Goal: Information Seeking & Learning: Check status

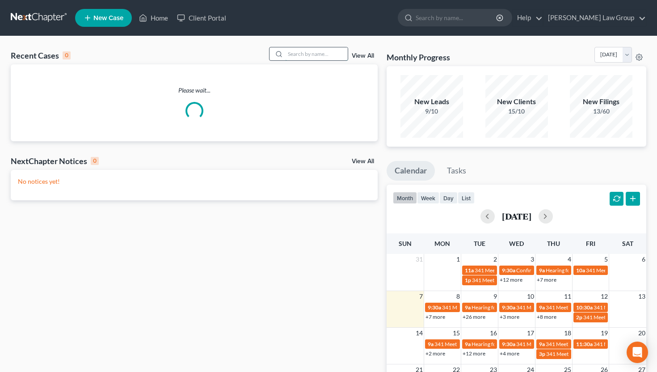
click at [300, 55] on input "search" at bounding box center [316, 53] width 63 height 13
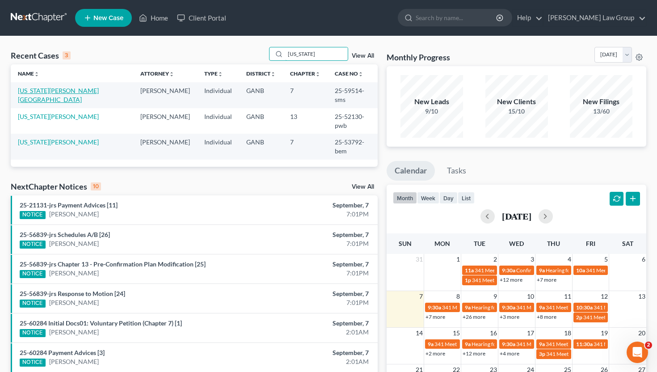
type input "[US_STATE]"
click at [28, 91] on link "[US_STATE][PERSON_NAME][GEOGRAPHIC_DATA]" at bounding box center [58, 95] width 81 height 17
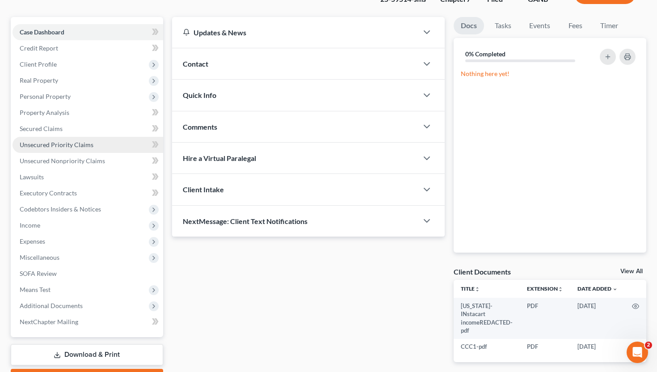
scroll to position [76, 0]
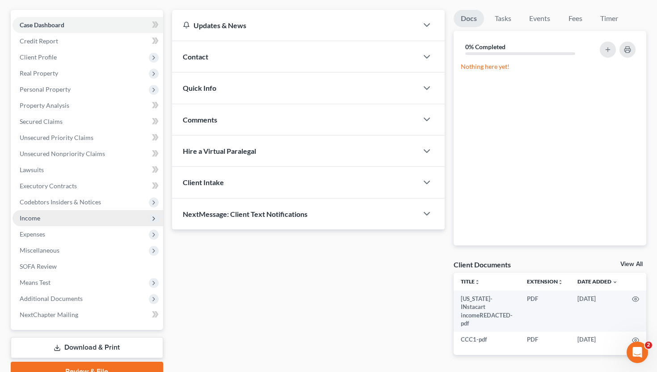
click at [70, 214] on span "Income" at bounding box center [88, 218] width 151 height 16
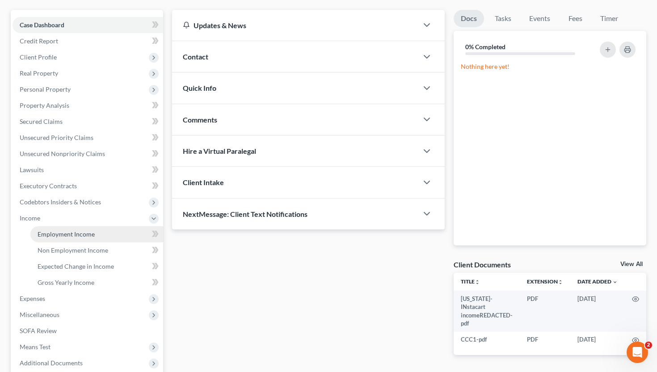
click at [70, 235] on span "Employment Income" at bounding box center [66, 234] width 57 height 8
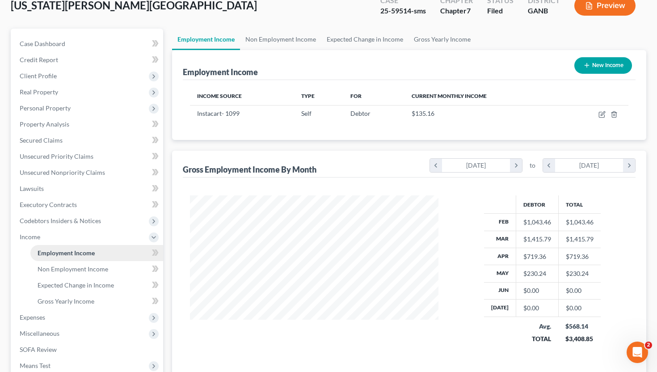
scroll to position [69, 0]
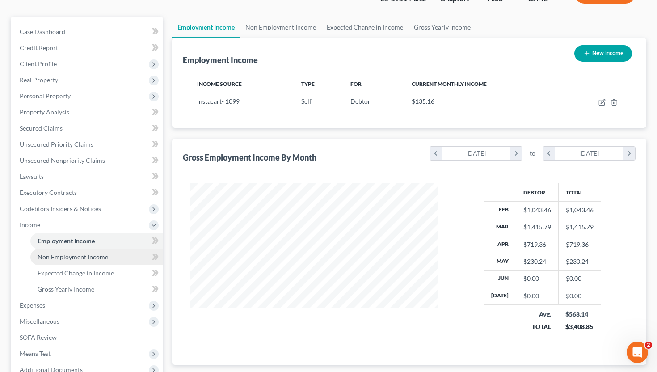
click at [72, 255] on span "Non Employment Income" at bounding box center [73, 257] width 71 height 8
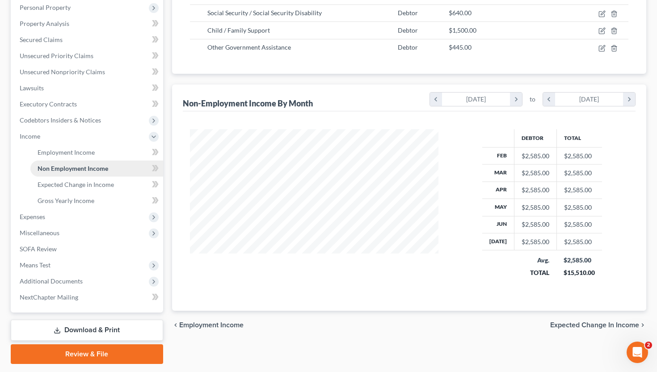
scroll to position [177, 0]
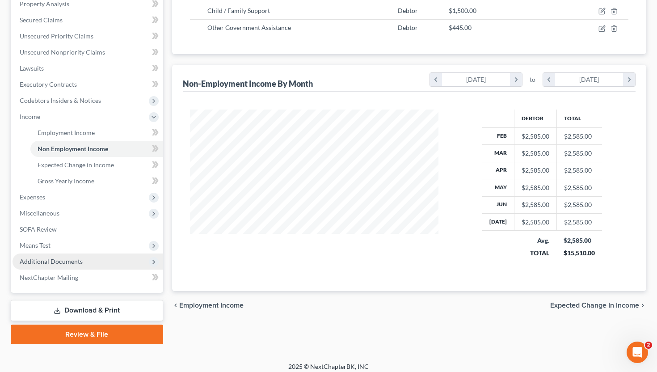
click at [73, 259] on span "Additional Documents" at bounding box center [51, 261] width 63 height 8
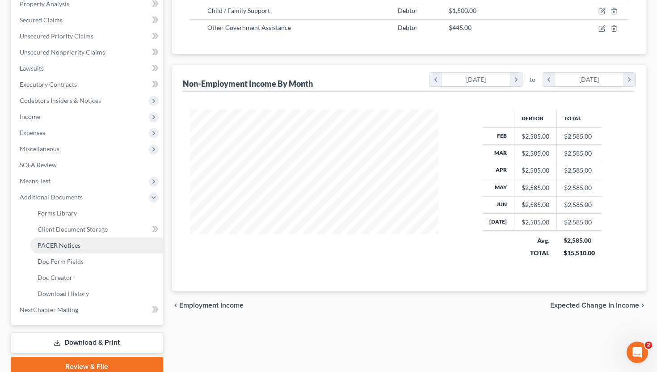
click at [63, 248] on span "PACER Notices" at bounding box center [59, 245] width 43 height 8
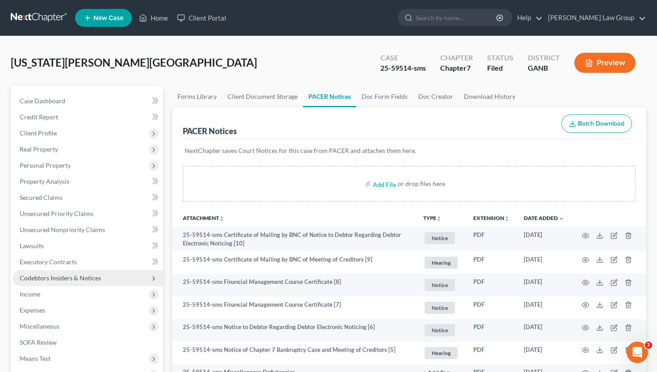
scroll to position [215, 0]
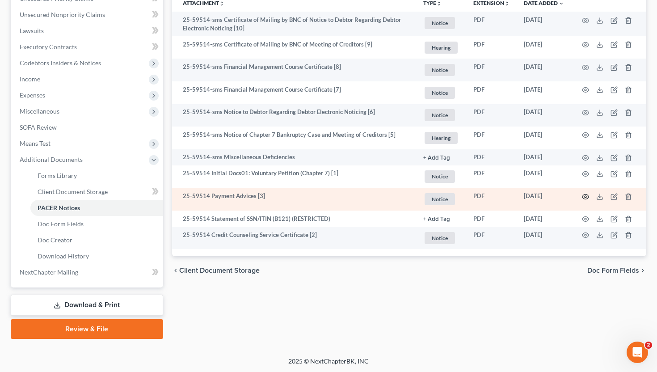
click at [584, 196] on circle "button" at bounding box center [585, 197] width 2 height 2
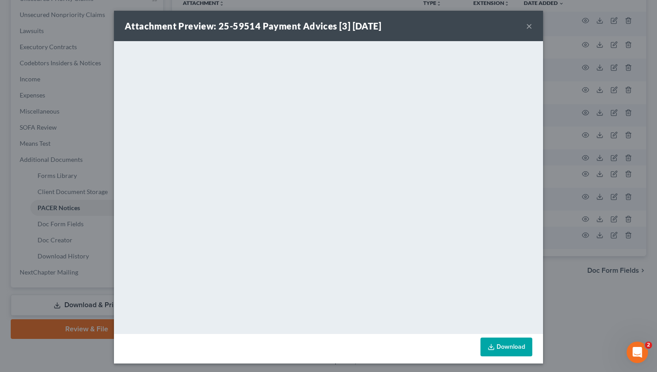
click at [530, 26] on button "×" at bounding box center [529, 26] width 6 height 11
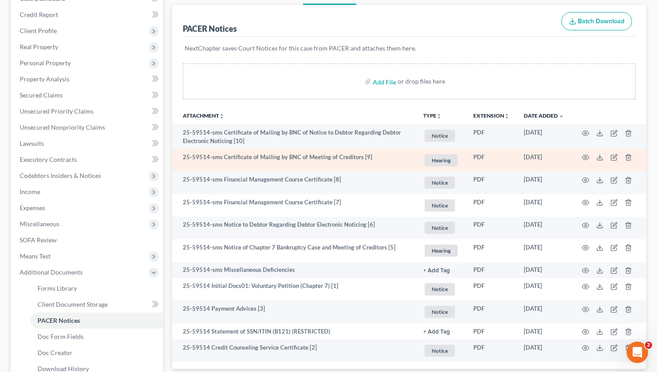
scroll to position [0, 0]
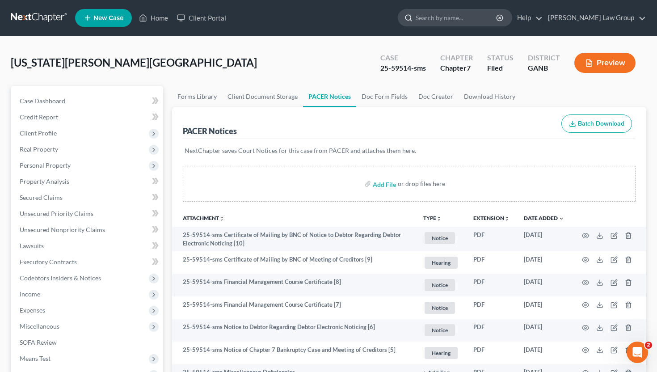
click at [457, 13] on input "search" at bounding box center [457, 17] width 82 height 17
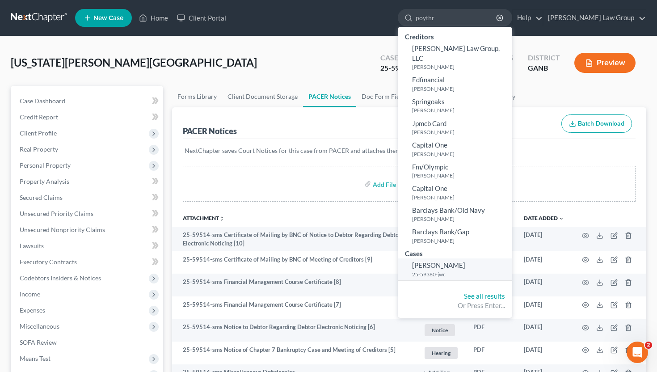
type input "poythr"
click at [470, 270] on small "25-59380-jwc" at bounding box center [461, 274] width 98 height 8
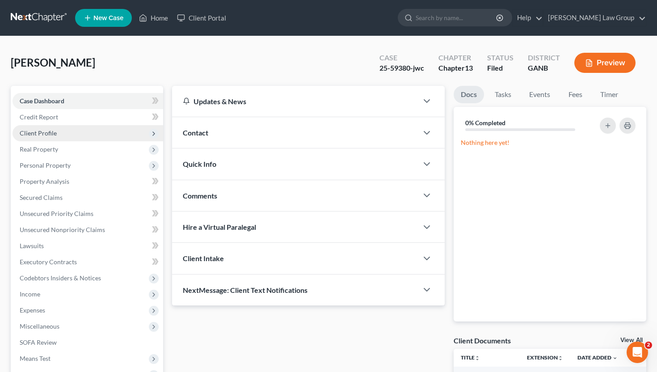
click at [66, 134] on span "Client Profile" at bounding box center [88, 133] width 151 height 16
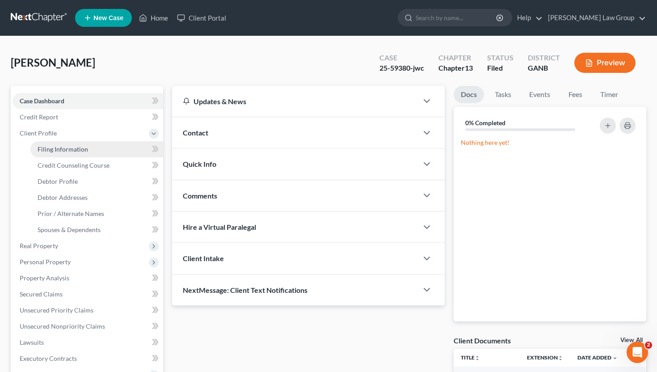
click at [67, 147] on span "Filing Information" at bounding box center [63, 149] width 50 height 8
select select "1"
select select "0"
select select "3"
select select "10"
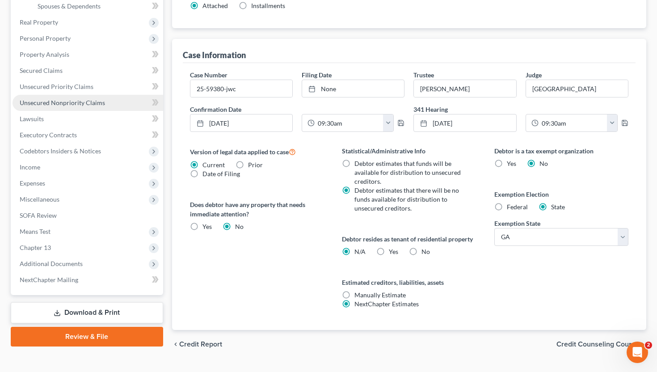
scroll to position [226, 0]
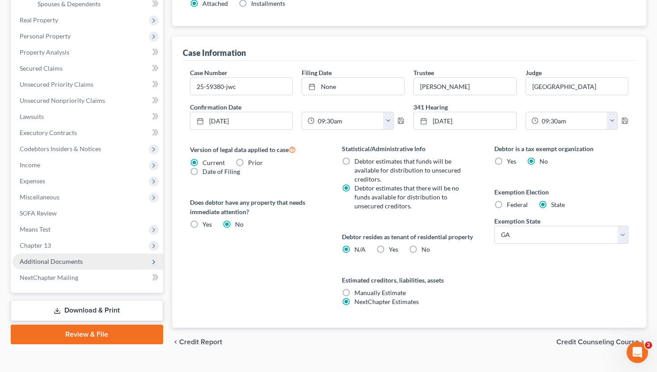
click at [106, 260] on span "Additional Documents" at bounding box center [88, 261] width 151 height 16
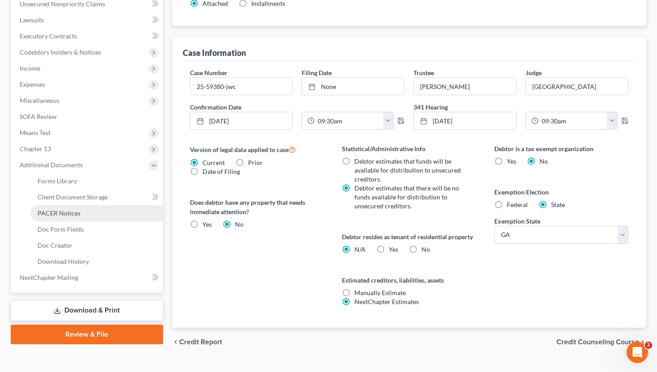
click at [90, 219] on link "PACER Notices" at bounding box center [96, 213] width 133 height 16
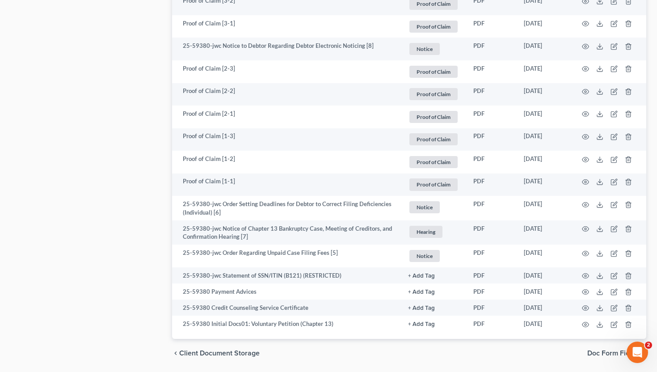
scroll to position [737, 0]
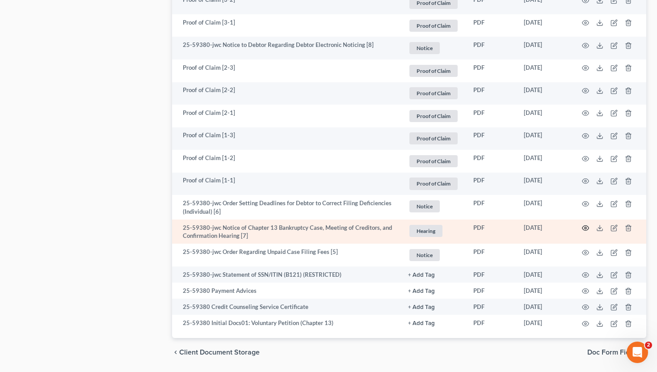
click at [584, 227] on circle "button" at bounding box center [585, 228] width 2 height 2
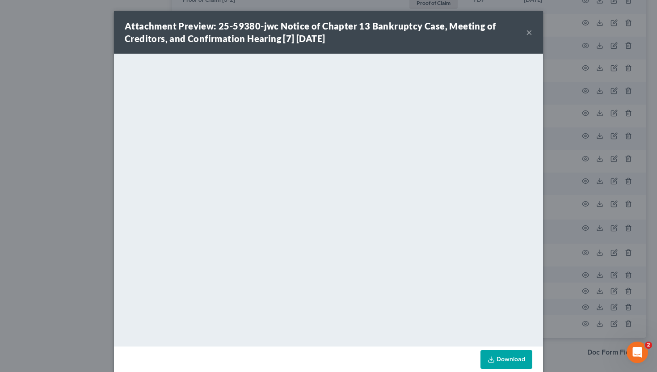
click at [530, 32] on button "×" at bounding box center [529, 32] width 6 height 11
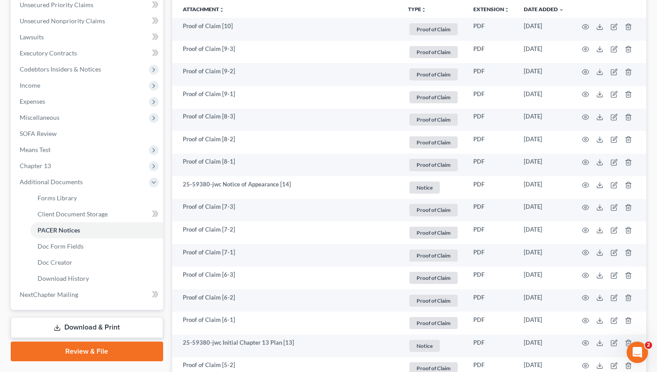
scroll to position [4, 0]
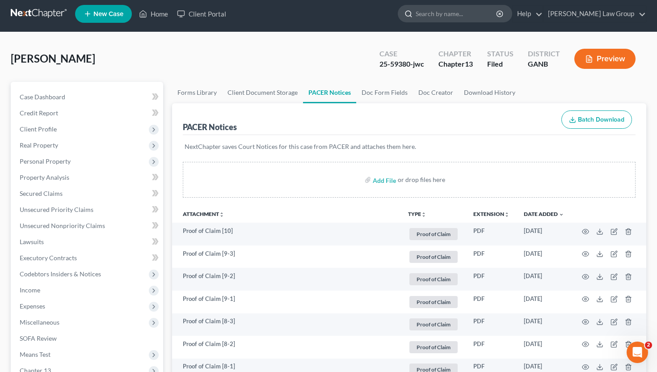
click at [457, 18] on input "search" at bounding box center [457, 13] width 82 height 17
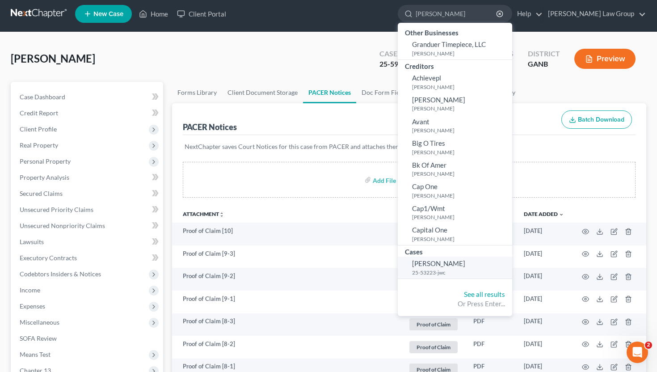
type input "[PERSON_NAME]"
click at [475, 269] on small "25-53223-jwc" at bounding box center [461, 273] width 98 height 8
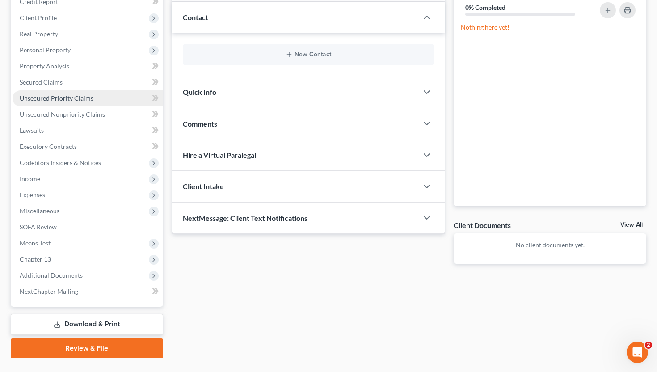
scroll to position [86, 0]
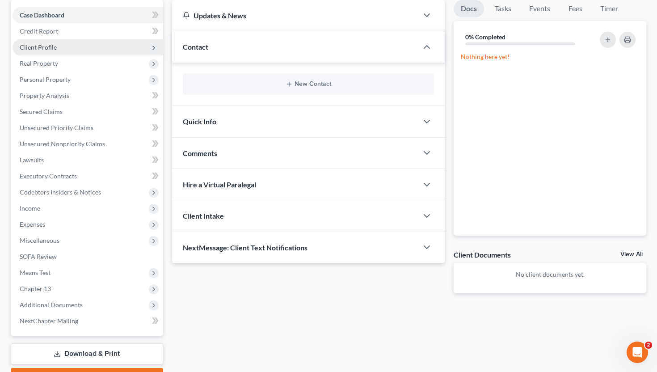
click at [63, 50] on span "Client Profile" at bounding box center [88, 47] width 151 height 16
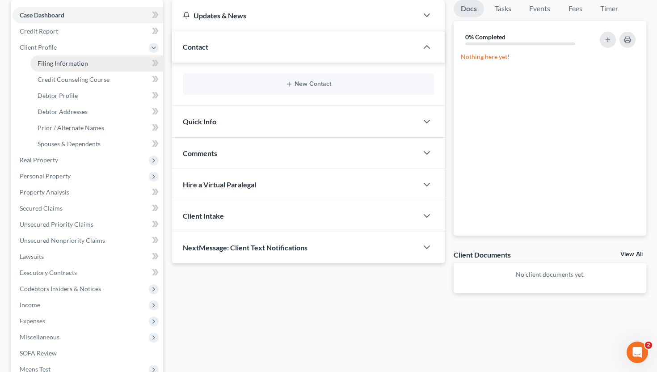
click at [63, 61] on span "Filing Information" at bounding box center [63, 63] width 50 height 8
select select "1"
select select "0"
select select "3"
select select "19"
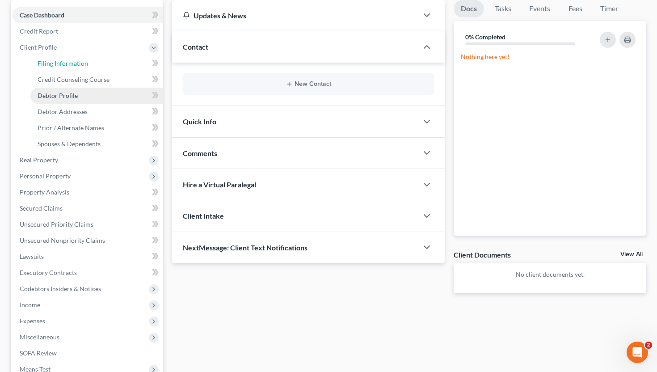
select select "0"
select select "10"
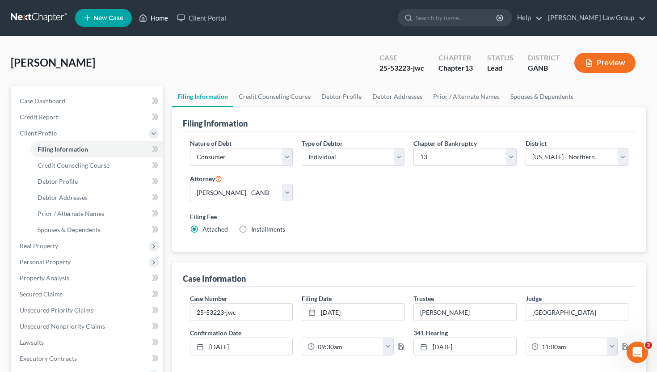
click at [155, 15] on link "Home" at bounding box center [153, 18] width 38 height 16
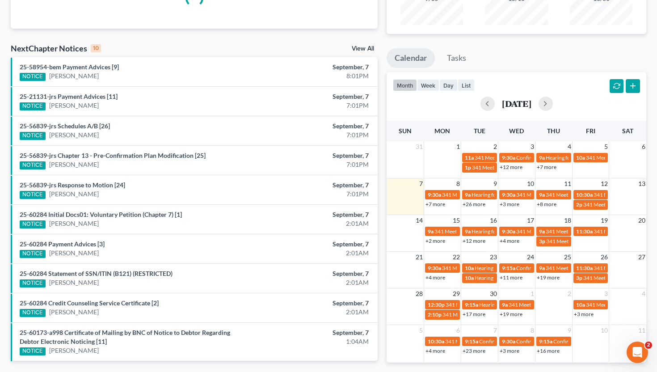
scroll to position [113, 0]
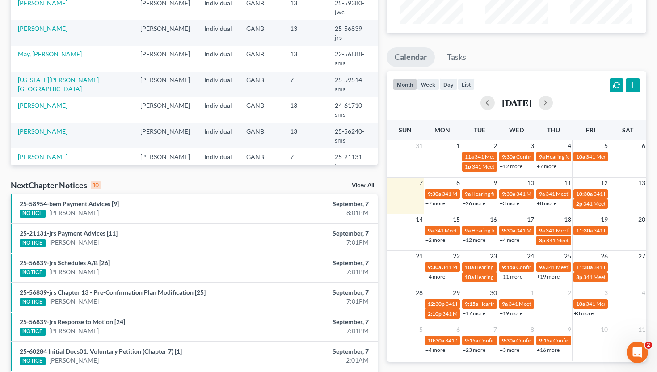
click at [513, 314] on link "+19 more" at bounding box center [511, 313] width 23 height 7
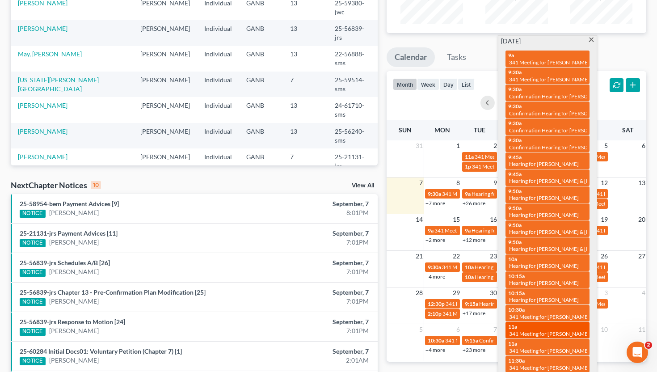
click at [539, 330] on span "341 Meeting for [PERSON_NAME]" at bounding box center [549, 333] width 80 height 7
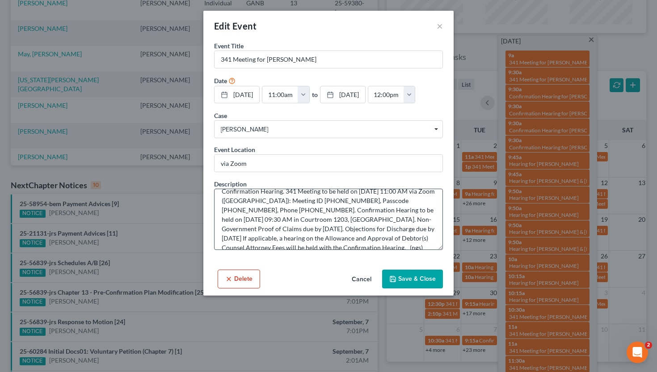
scroll to position [28, 0]
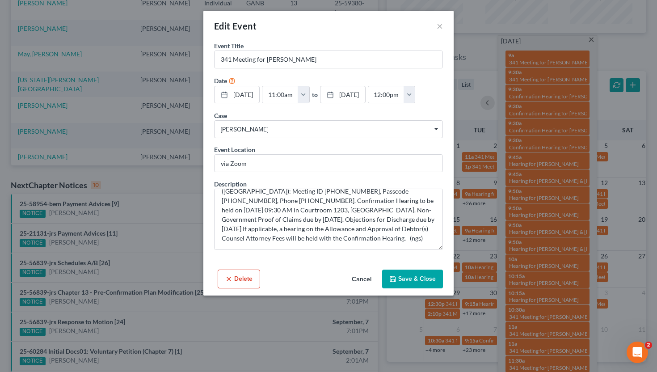
click at [357, 278] on button "Cancel" at bounding box center [362, 279] width 34 height 18
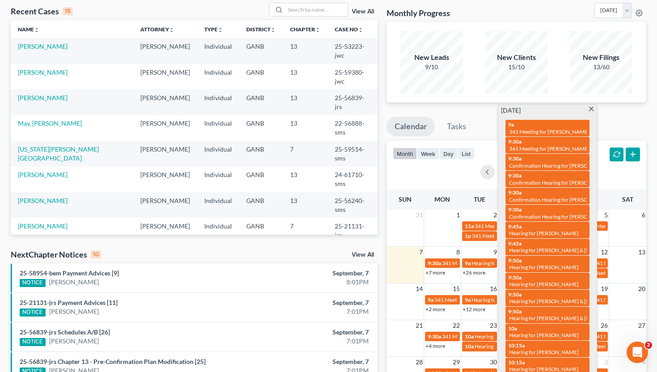
scroll to position [0, 0]
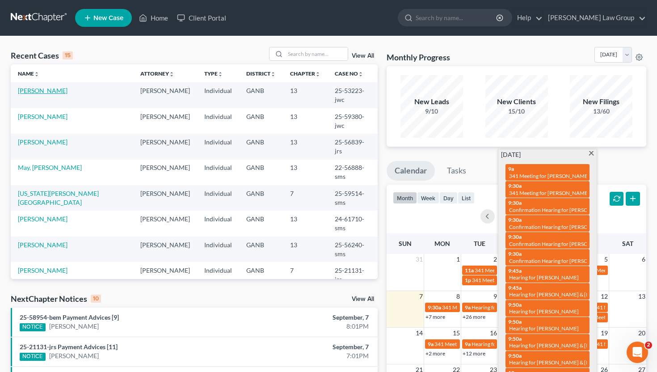
click at [45, 87] on link "[PERSON_NAME]" at bounding box center [43, 91] width 50 height 8
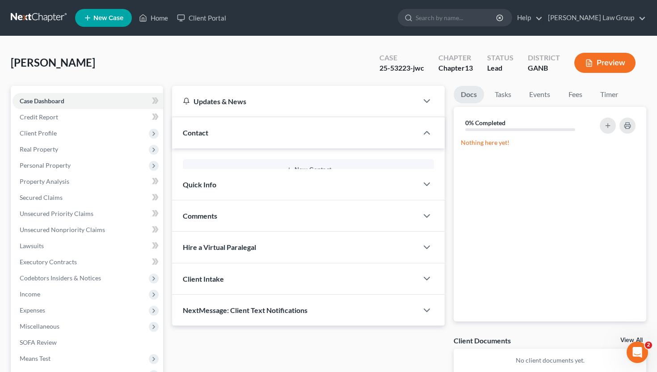
scroll to position [134, 0]
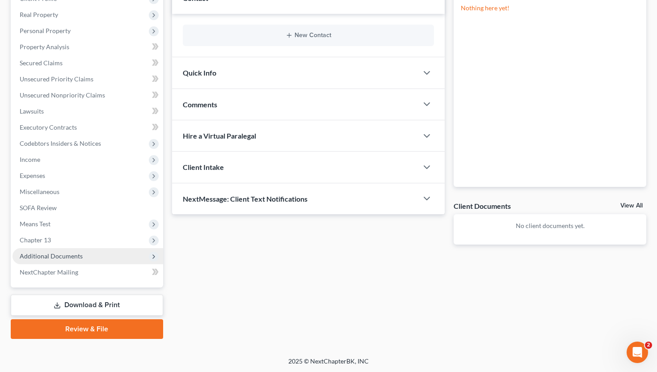
click at [59, 252] on span "Additional Documents" at bounding box center [51, 256] width 63 height 8
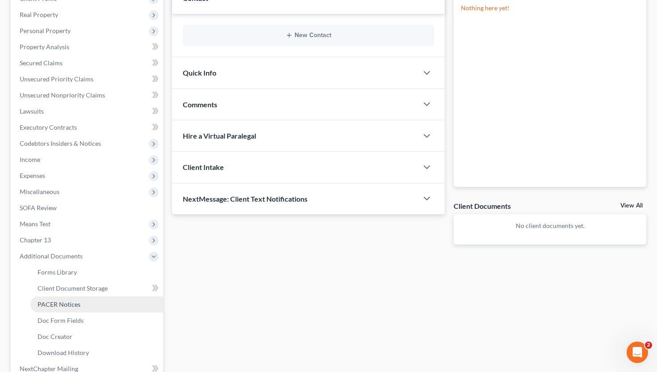
click at [63, 297] on link "PACER Notices" at bounding box center [96, 304] width 133 height 16
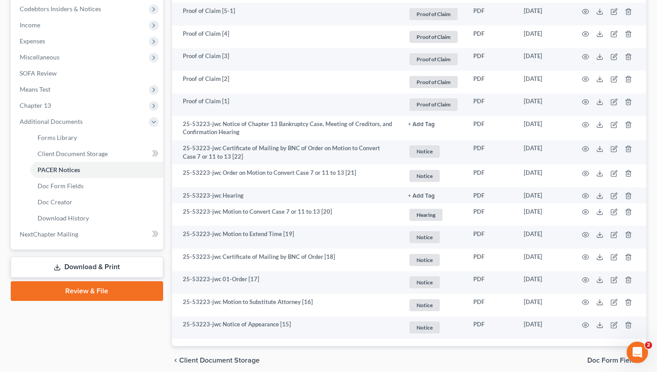
scroll to position [267, 0]
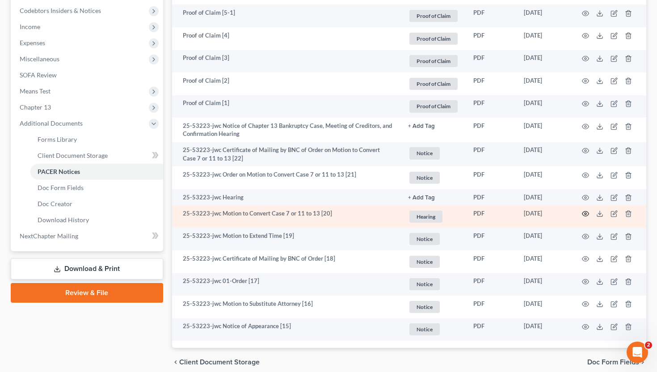
click at [584, 211] on icon "button" at bounding box center [585, 213] width 7 height 7
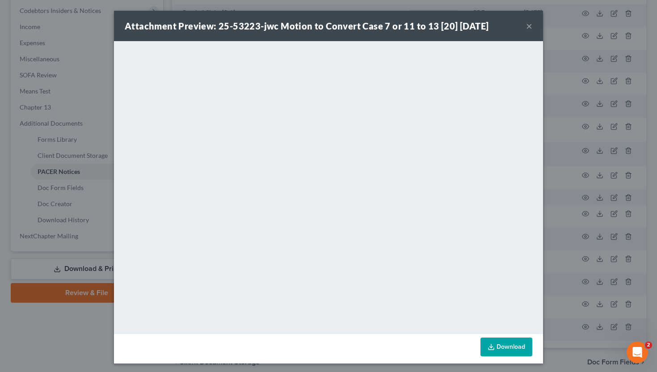
click at [526, 28] on button "×" at bounding box center [529, 26] width 6 height 11
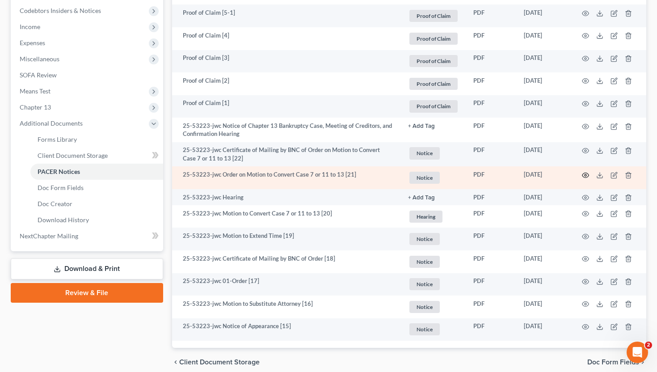
click at [586, 175] on icon "button" at bounding box center [585, 175] width 7 height 7
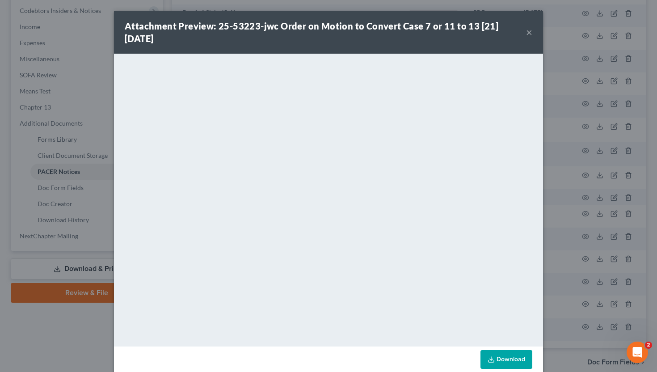
click at [529, 32] on button "×" at bounding box center [529, 32] width 6 height 11
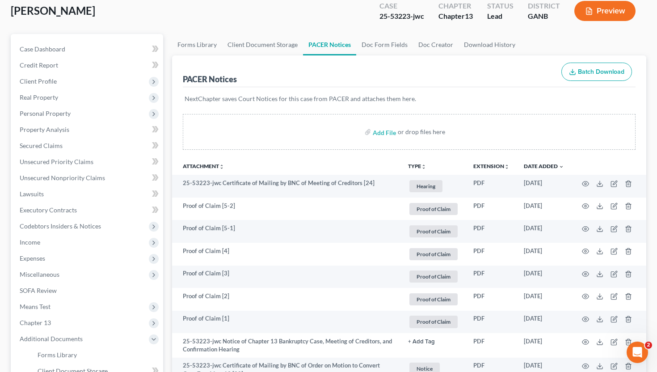
scroll to position [0, 0]
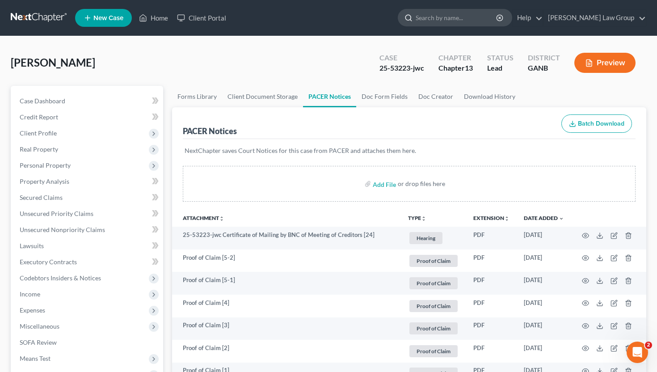
click at [471, 18] on input "search" at bounding box center [457, 17] width 82 height 17
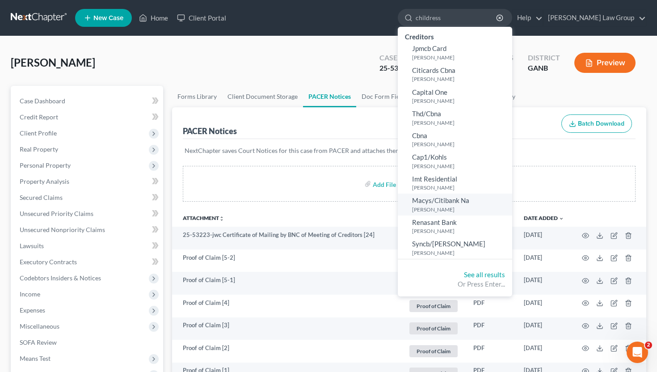
type input "childress"
click at [461, 203] on span "Macys/Citibank Na" at bounding box center [440, 200] width 57 height 8
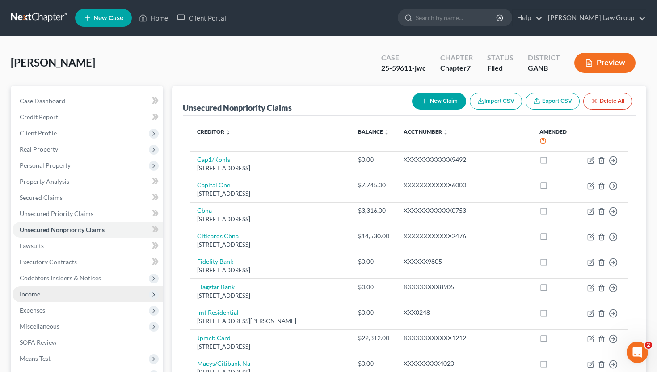
click at [50, 288] on span "Income" at bounding box center [88, 294] width 151 height 16
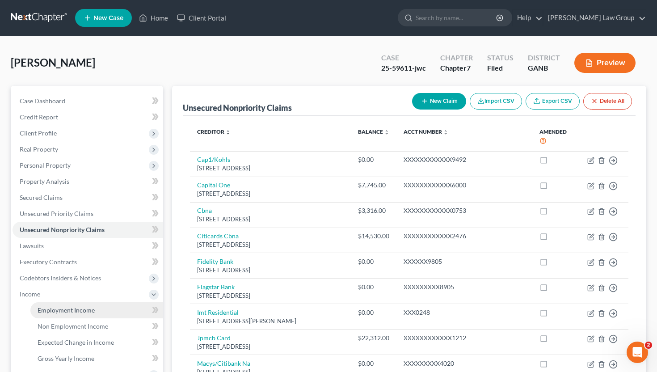
click at [48, 307] on span "Employment Income" at bounding box center [66, 310] width 57 height 8
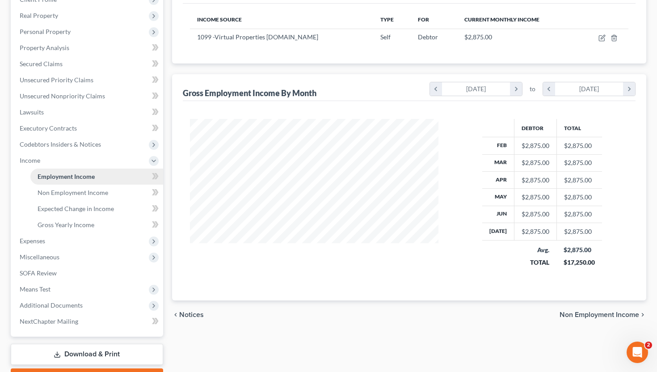
scroll to position [183, 0]
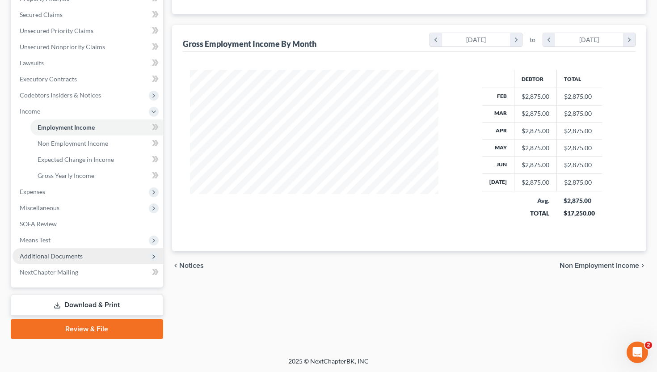
click at [50, 253] on span "Additional Documents" at bounding box center [51, 256] width 63 height 8
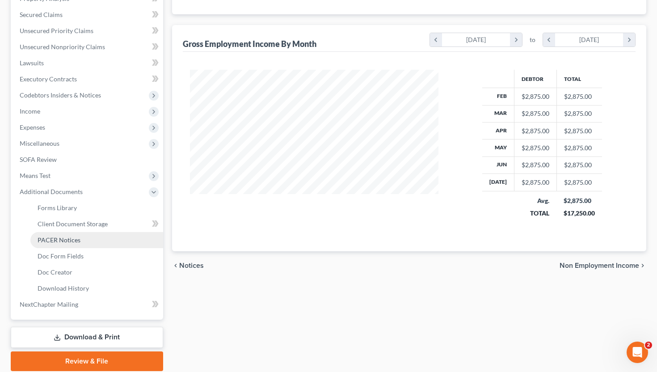
click at [53, 242] on span "PACER Notices" at bounding box center [59, 240] width 43 height 8
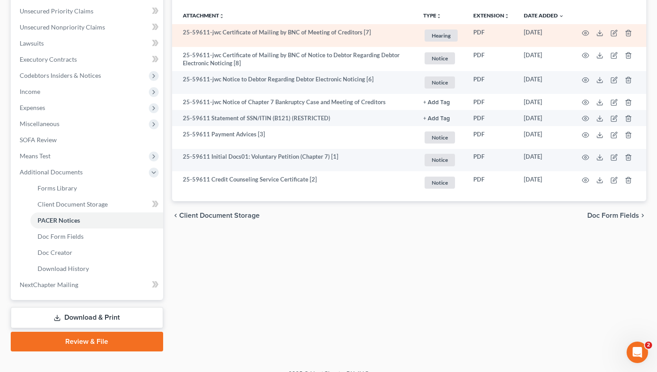
scroll to position [215, 0]
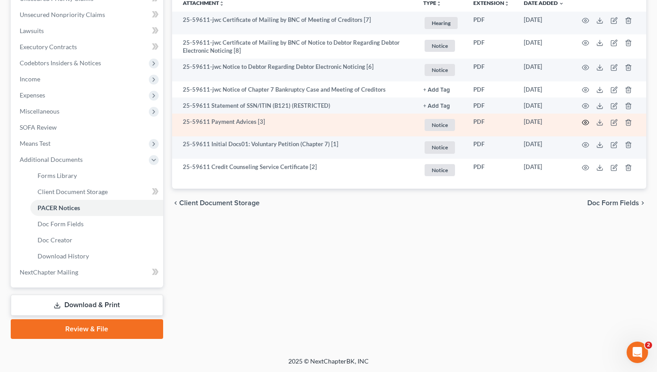
click at [586, 123] on icon "button" at bounding box center [585, 122] width 7 height 7
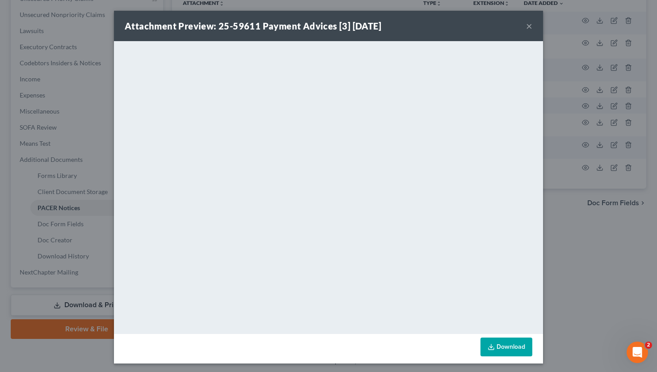
scroll to position [2, 0]
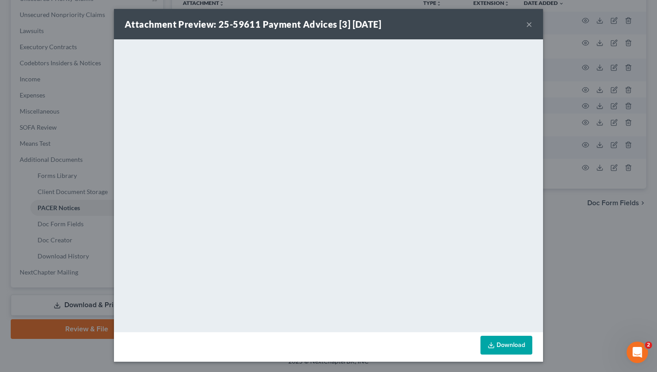
click at [530, 21] on button "×" at bounding box center [529, 24] width 6 height 11
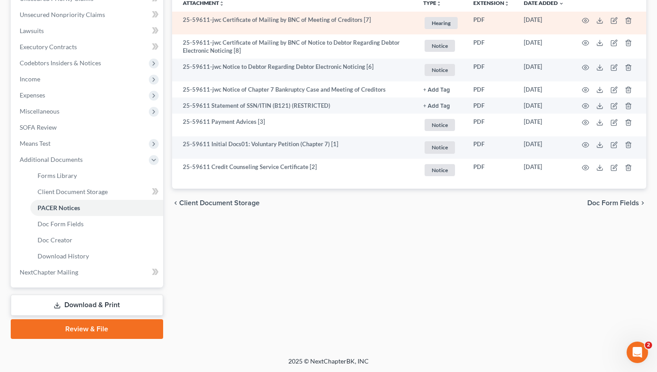
scroll to position [0, 0]
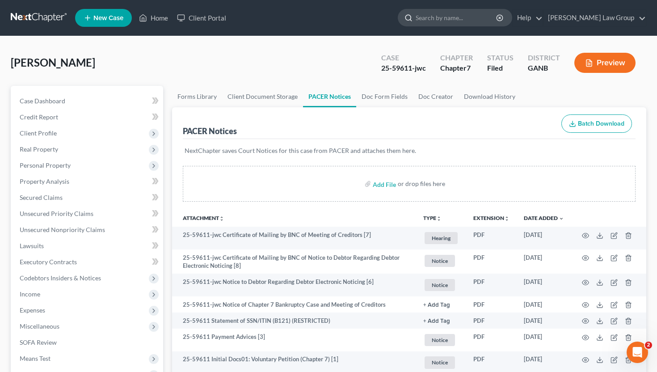
click at [497, 24] on input "search" at bounding box center [457, 17] width 82 height 17
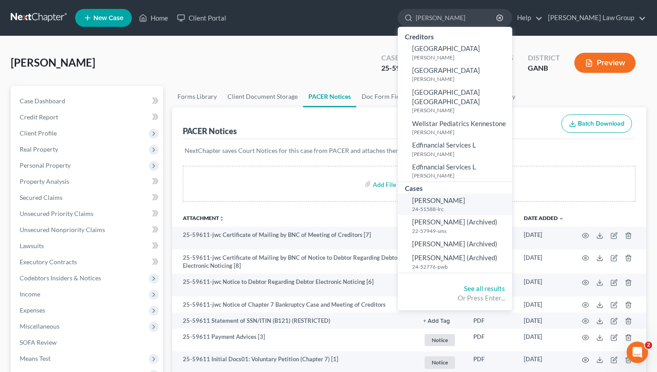
type input "[PERSON_NAME]"
click at [479, 205] on small "24-51588-lrc" at bounding box center [461, 209] width 98 height 8
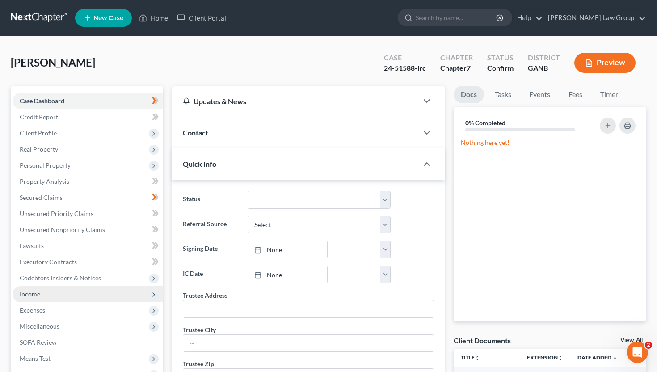
click at [67, 298] on span "Income" at bounding box center [88, 294] width 151 height 16
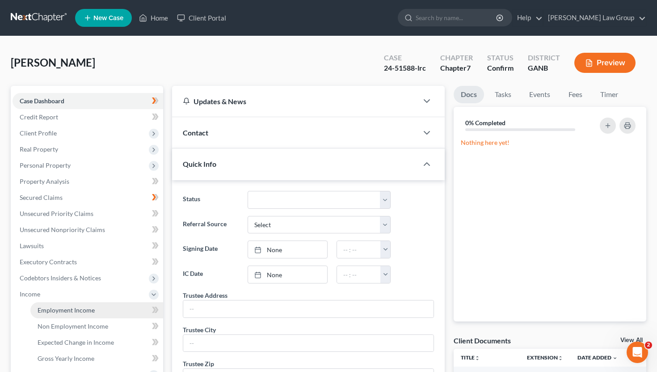
click at [67, 305] on link "Employment Income" at bounding box center [96, 310] width 133 height 16
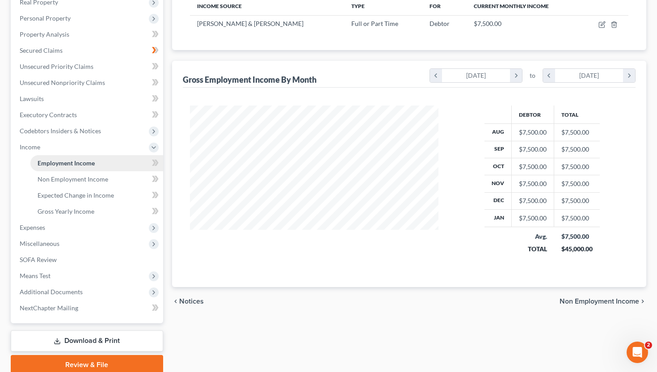
scroll to position [183, 0]
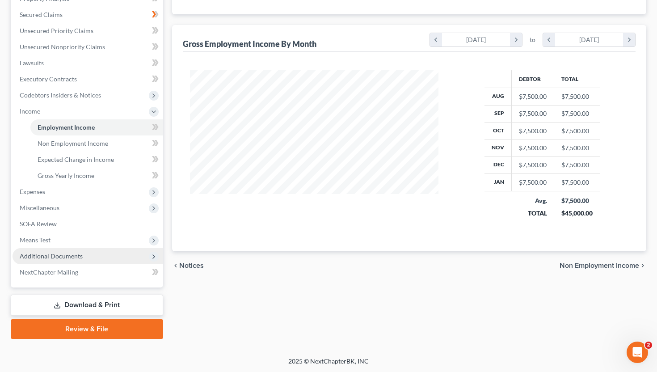
click at [62, 259] on span "Additional Documents" at bounding box center [51, 256] width 63 height 8
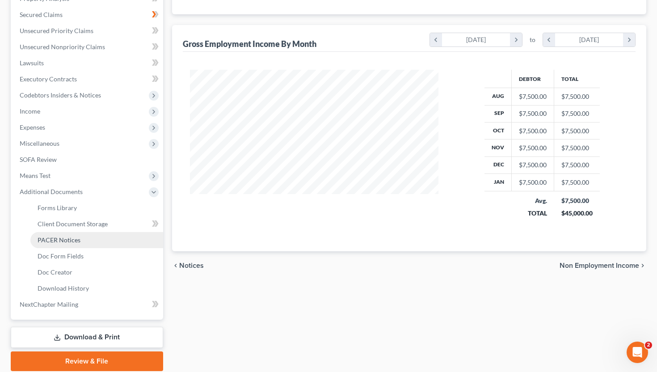
click at [59, 243] on span "PACER Notices" at bounding box center [59, 240] width 43 height 8
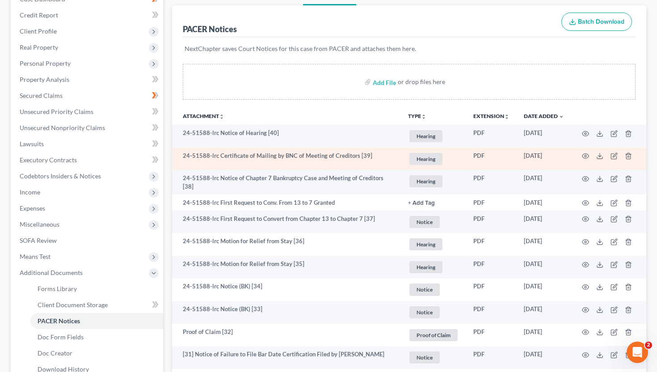
scroll to position [112, 0]
